Goal: Task Accomplishment & Management: Use online tool/utility

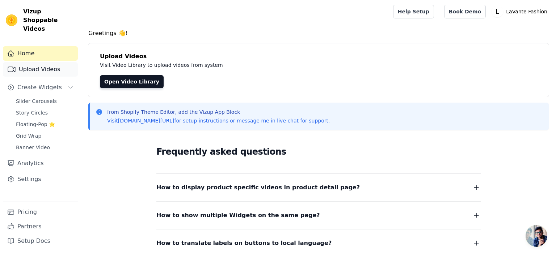
click at [52, 63] on link "Upload Videos" at bounding box center [40, 69] width 75 height 14
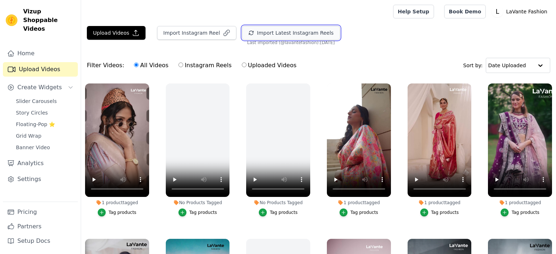
click at [251, 35] on button "Import Latest Instagram Reels" at bounding box center [291, 33] width 98 height 14
click at [252, 37] on button "Import Latest Instagram Reels" at bounding box center [291, 33] width 98 height 14
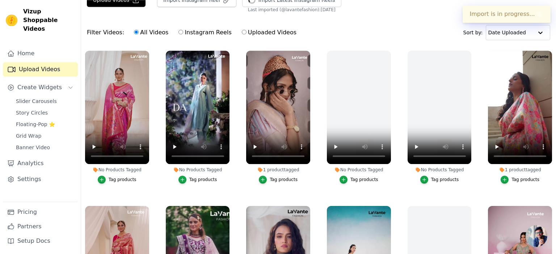
scroll to position [73, 0]
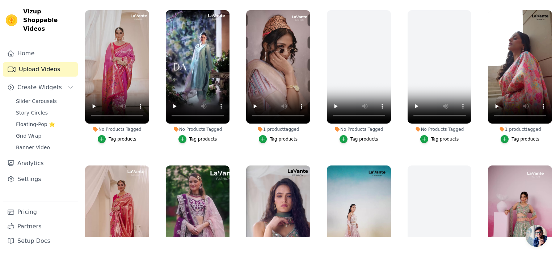
click at [207, 138] on div "Tag products" at bounding box center [203, 139] width 28 height 6
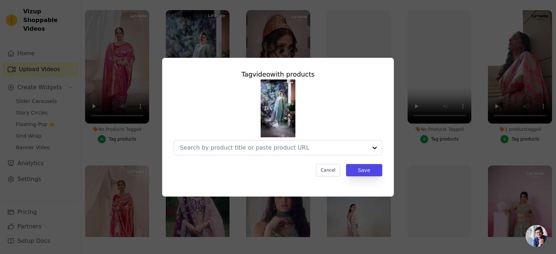
scroll to position [0, 0]
click at [233, 150] on input "No Products Tagged Tag video with products Option undefined, selected. Select i…" at bounding box center [273, 147] width 187 height 7
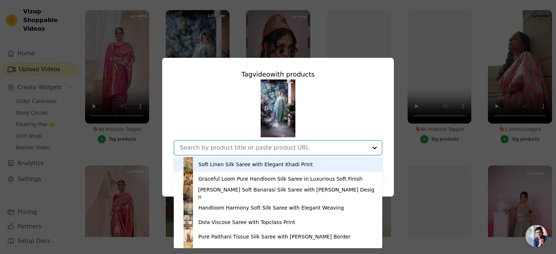
paste input "Silk Lilac Party Wear Straight Salwar Suit with Embroidery Work"
type input "Silk Lilac Party Wear Straight Salwar Suit with Embroidery Work"
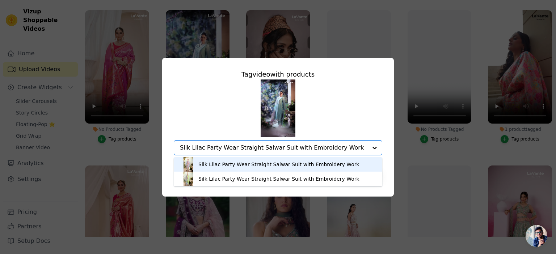
click at [256, 168] on div "Silk Lilac Party Wear Straight Salwar Suit with Embroidery Work" at bounding box center [278, 164] width 161 height 7
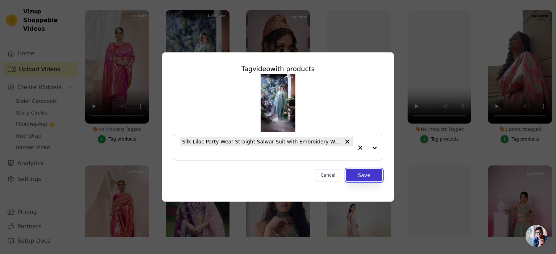
click at [366, 173] on button "Save" at bounding box center [364, 175] width 36 height 12
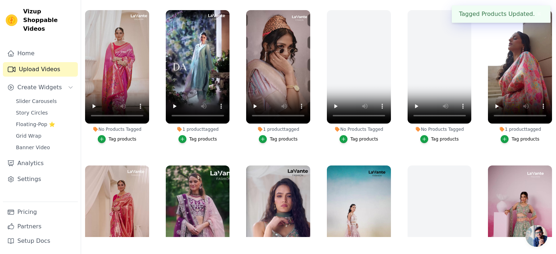
click at [46, 98] on div "Slider Carousels Story Circles Floating-Pop ⭐ Grid Wrap Banner Video" at bounding box center [45, 124] width 66 height 56
click at [47, 98] on span "Slider Carousels" at bounding box center [36, 101] width 41 height 7
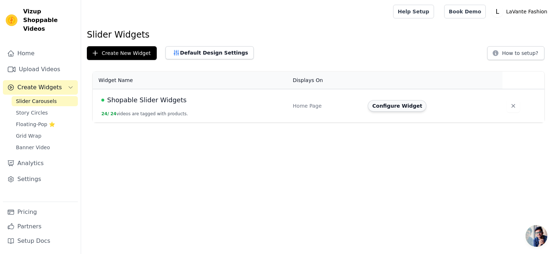
click at [384, 106] on button "Configure Widget" at bounding box center [397, 106] width 59 height 12
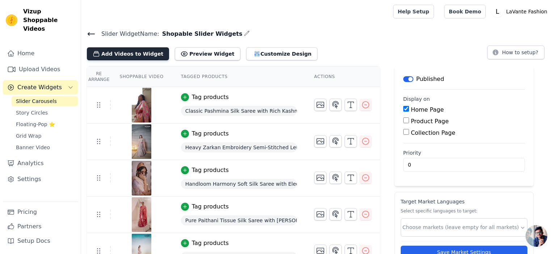
click at [127, 51] on button "Add Videos to Widget" at bounding box center [128, 53] width 82 height 13
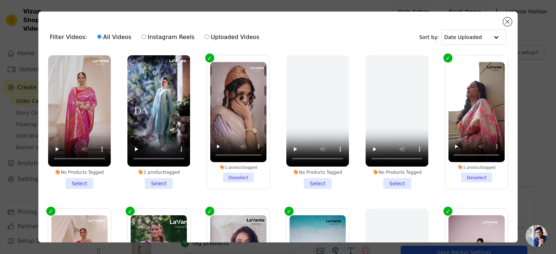
click at [159, 185] on li "1 product tagged Select" at bounding box center [158, 122] width 63 height 134
click at [0, 0] on input "1 product tagged Select" at bounding box center [0, 0] width 0 height 0
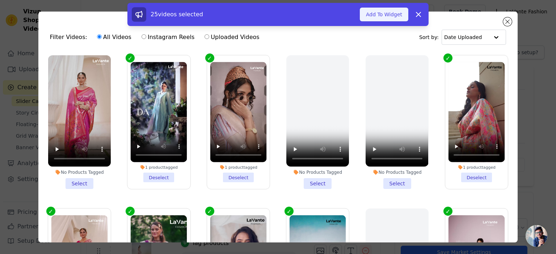
click at [384, 19] on button "Add To Widget" at bounding box center [384, 15] width 48 height 14
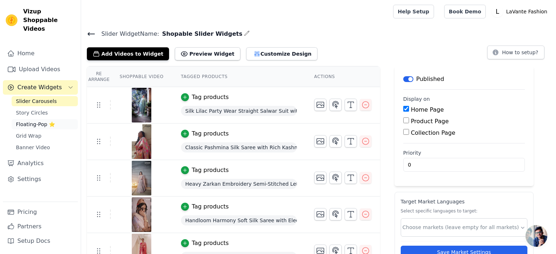
click at [36, 121] on span "Floating-Pop ⭐" at bounding box center [35, 124] width 39 height 7
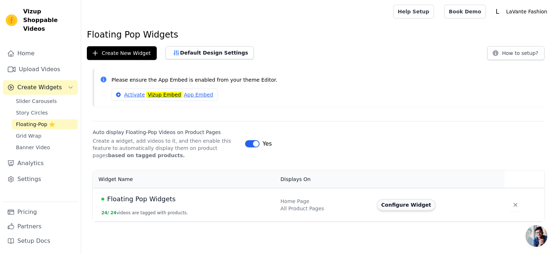
click at [412, 206] on button "Configure Widget" at bounding box center [406, 205] width 59 height 12
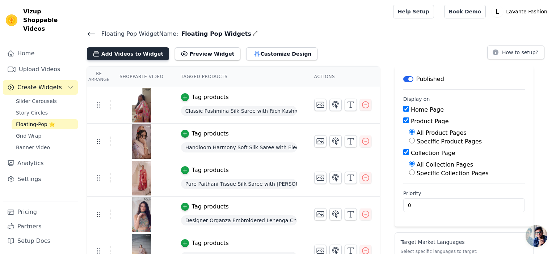
click at [128, 54] on button "Add Videos to Widget" at bounding box center [128, 53] width 82 height 13
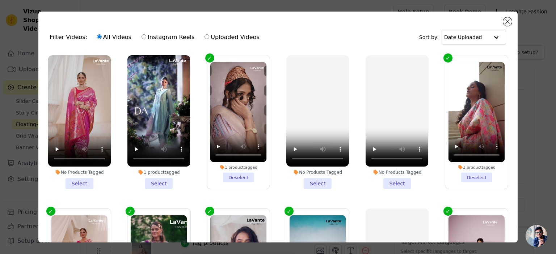
click at [152, 184] on li "1 product tagged Select" at bounding box center [158, 122] width 63 height 134
click at [0, 0] on input "1 product tagged Select" at bounding box center [0, 0] width 0 height 0
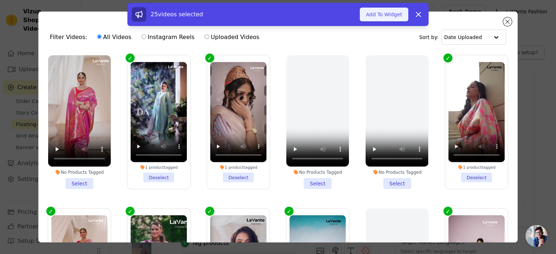
click at [384, 16] on button "Add To Widget" at bounding box center [384, 15] width 48 height 14
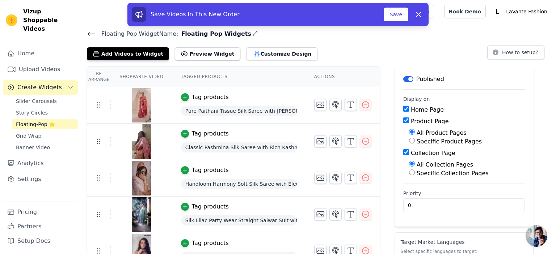
click at [500, 205] on input "0" at bounding box center [464, 206] width 122 height 14
click at [500, 206] on input "0" at bounding box center [464, 206] width 122 height 14
type input "1"
click at [500, 201] on input "1" at bounding box center [464, 206] width 122 height 14
click at [402, 12] on button "Save" at bounding box center [395, 15] width 25 height 14
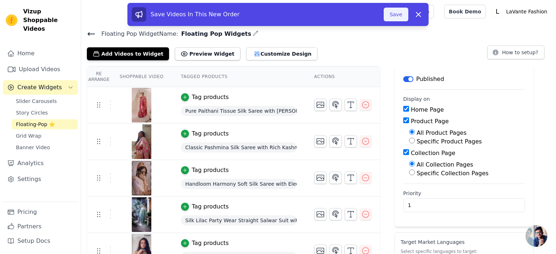
click at [400, 17] on button "Save" at bounding box center [395, 15] width 25 height 14
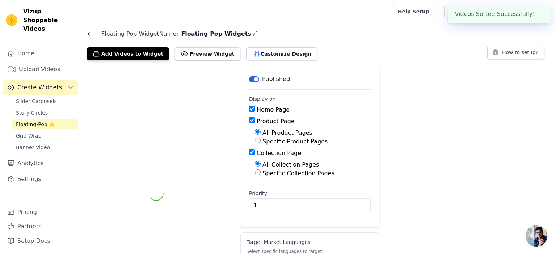
click at [384, 14] on div at bounding box center [235, 11] width 297 height 23
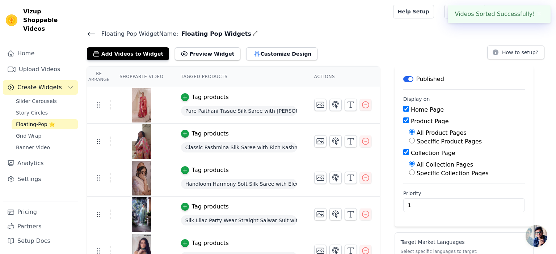
click at [90, 32] on icon at bounding box center [91, 34] width 9 height 9
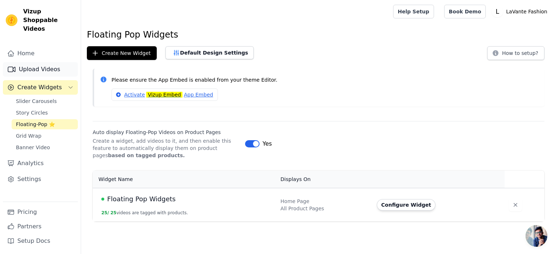
click at [29, 62] on link "Upload Videos" at bounding box center [40, 69] width 75 height 14
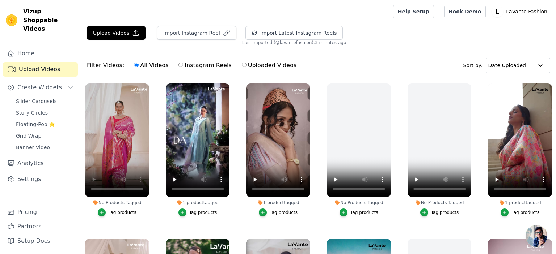
click at [115, 212] on div "Tag products" at bounding box center [123, 213] width 28 height 6
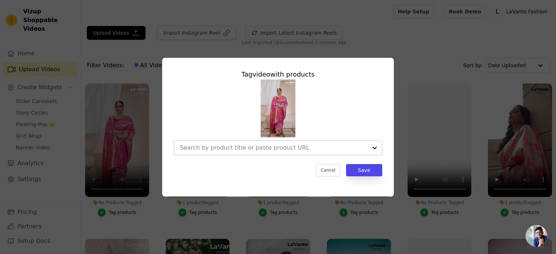
click at [198, 147] on input "No Products Tagged Tag video with products Cancel Save Tag products" at bounding box center [273, 147] width 187 height 7
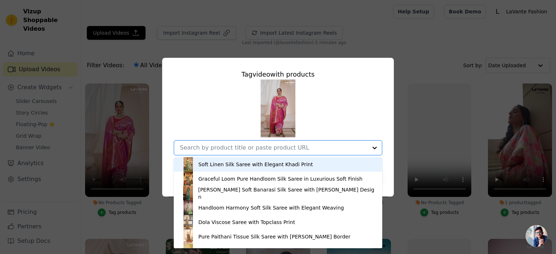
paste input "Heritage Paithani Tissue Silk with Traditional Zari Weaving"
type input "Heritage Paithani Tissue Silk with Traditional Zari Weaving"
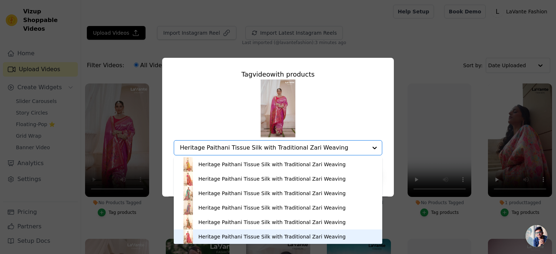
click at [281, 239] on div "Heritage Paithani Tissue Silk with Traditional Zari Weaving" at bounding box center [271, 236] width 147 height 7
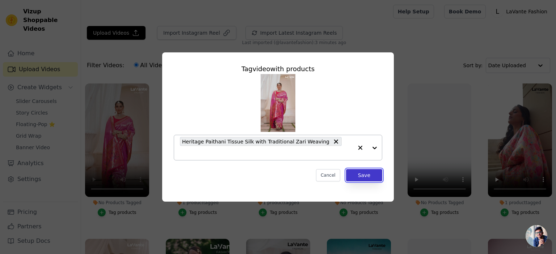
click at [364, 172] on button "Save" at bounding box center [364, 175] width 36 height 12
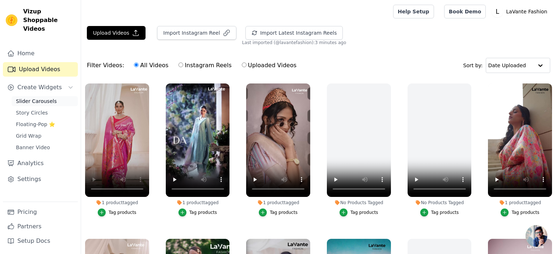
click at [38, 98] on span "Slider Carousels" at bounding box center [36, 101] width 41 height 7
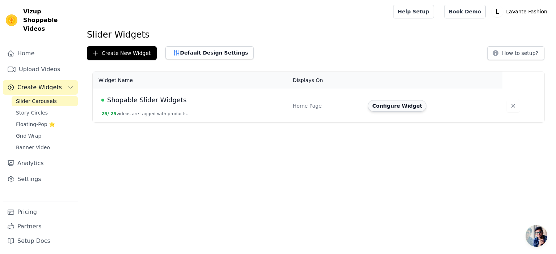
click at [400, 110] on button "Configure Widget" at bounding box center [397, 106] width 59 height 12
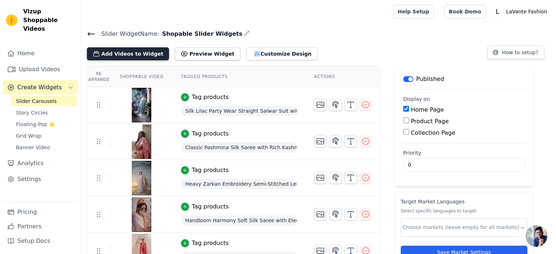
click at [128, 57] on button "Add Videos to Widget" at bounding box center [128, 53] width 82 height 13
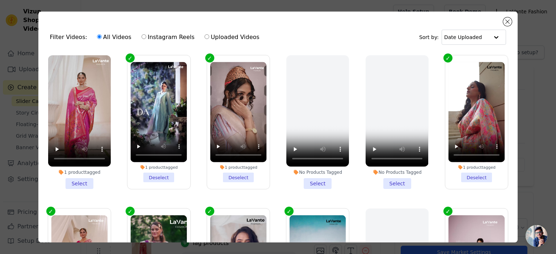
click at [77, 186] on li "1 product tagged Select" at bounding box center [79, 122] width 63 height 134
click at [0, 0] on input "1 product tagged Select" at bounding box center [0, 0] width 0 height 0
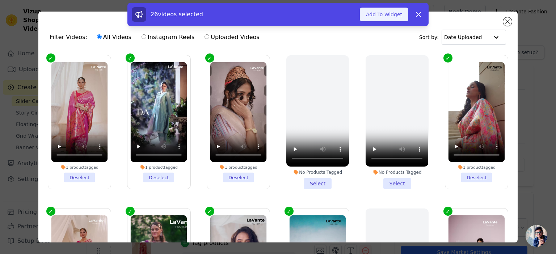
click at [380, 21] on button "Add To Widget" at bounding box center [384, 15] width 48 height 14
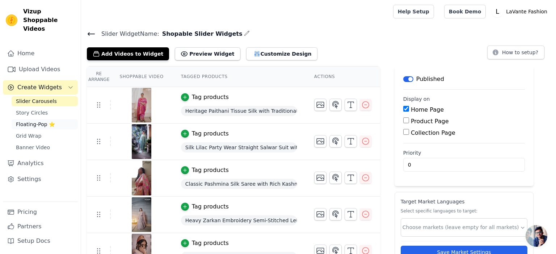
click at [31, 121] on span "Floating-Pop ⭐" at bounding box center [35, 124] width 39 height 7
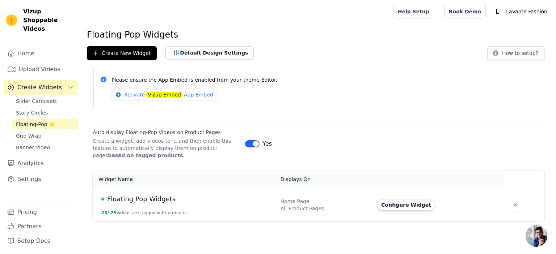
click at [393, 212] on td "Configure Widget" at bounding box center [438, 205] width 132 height 34
click at [393, 207] on button "Configure Widget" at bounding box center [406, 205] width 59 height 12
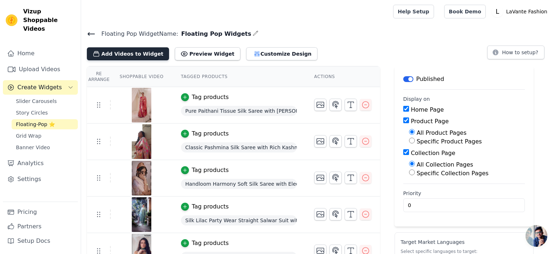
click at [139, 59] on button "Add Videos to Widget" at bounding box center [128, 53] width 82 height 13
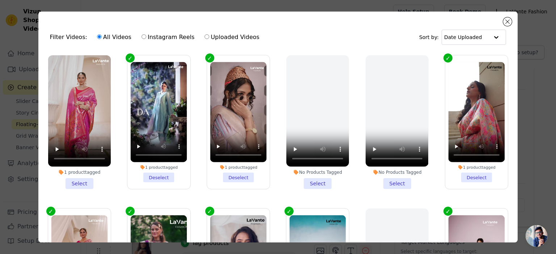
click at [86, 180] on li "1 product tagged Select" at bounding box center [79, 122] width 63 height 134
click at [0, 0] on input "1 product tagged Select" at bounding box center [0, 0] width 0 height 0
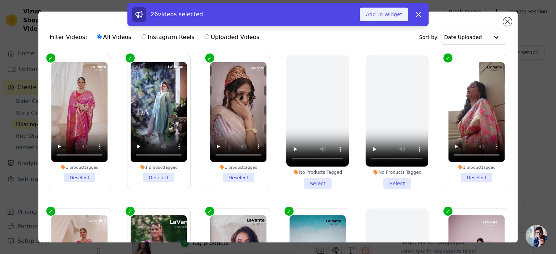
click at [386, 10] on button "Add To Widget" at bounding box center [384, 15] width 48 height 14
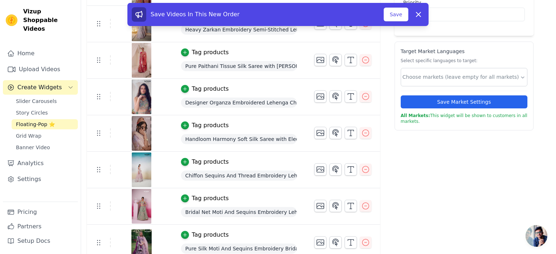
scroll to position [38, 0]
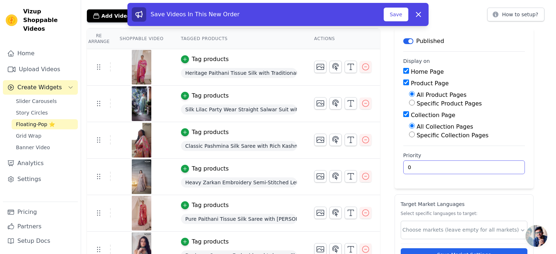
click at [440, 166] on input "0" at bounding box center [464, 168] width 122 height 14
type input "1"
click at [502, 165] on input "1" at bounding box center [464, 168] width 122 height 14
click at [525, 129] on main "Label Published Display on Home Page Product Page All Product Pages Specific Pr…" at bounding box center [463, 108] width 139 height 161
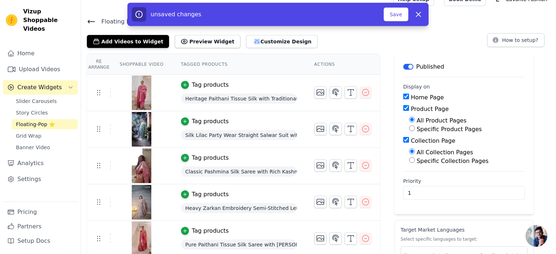
scroll to position [0, 0]
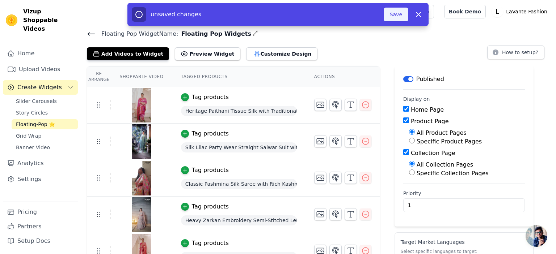
click at [396, 15] on button "Save" at bounding box center [395, 15] width 25 height 14
click at [392, 15] on button "Save" at bounding box center [395, 15] width 25 height 14
click at [398, 16] on button "Save" at bounding box center [395, 15] width 25 height 14
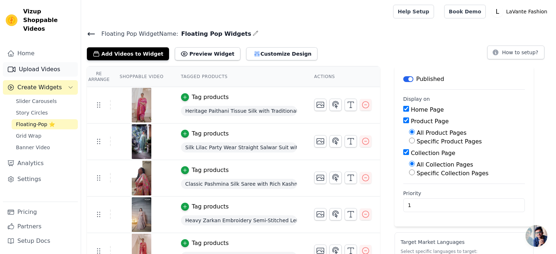
click at [41, 62] on link "Upload Videos" at bounding box center [40, 69] width 75 height 14
